Goal: Obtain resource: Obtain resource

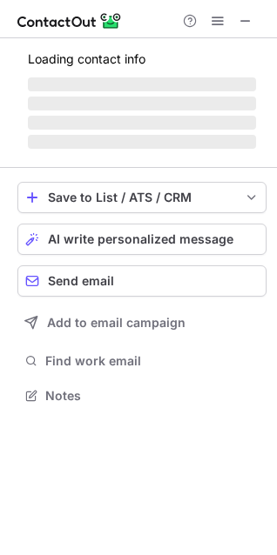
scroll to position [405, 277]
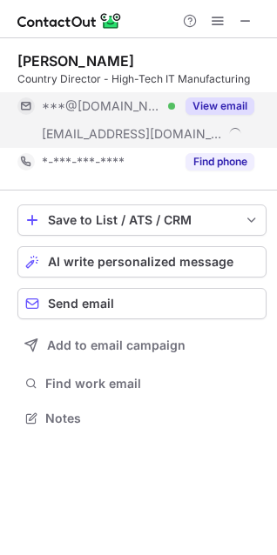
click at [214, 109] on button "View email" at bounding box center [219, 105] width 69 height 17
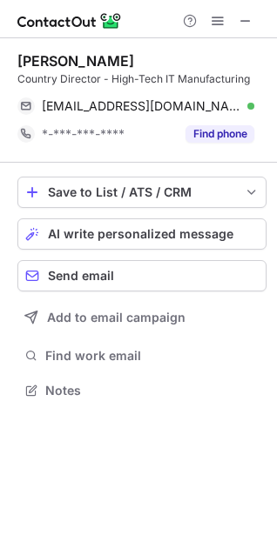
scroll to position [378, 277]
click at [246, 21] on span at bounding box center [245, 21] width 14 height 14
